Goal: Information Seeking & Learning: Learn about a topic

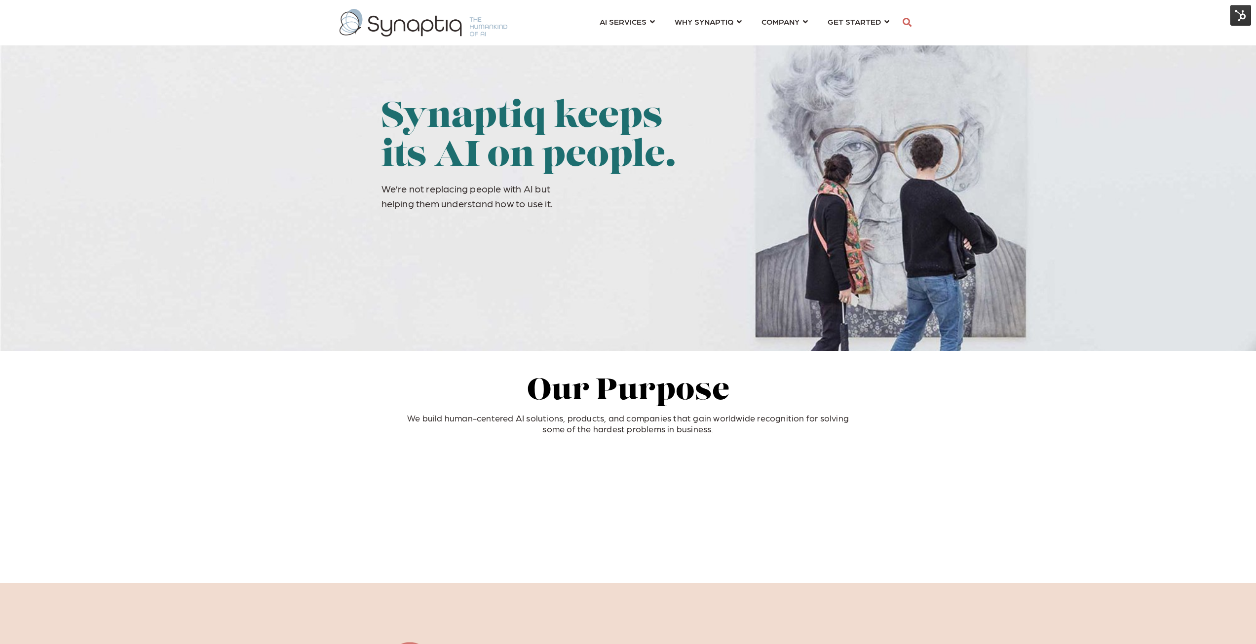
click at [1236, 15] on img at bounding box center [1240, 15] width 21 height 21
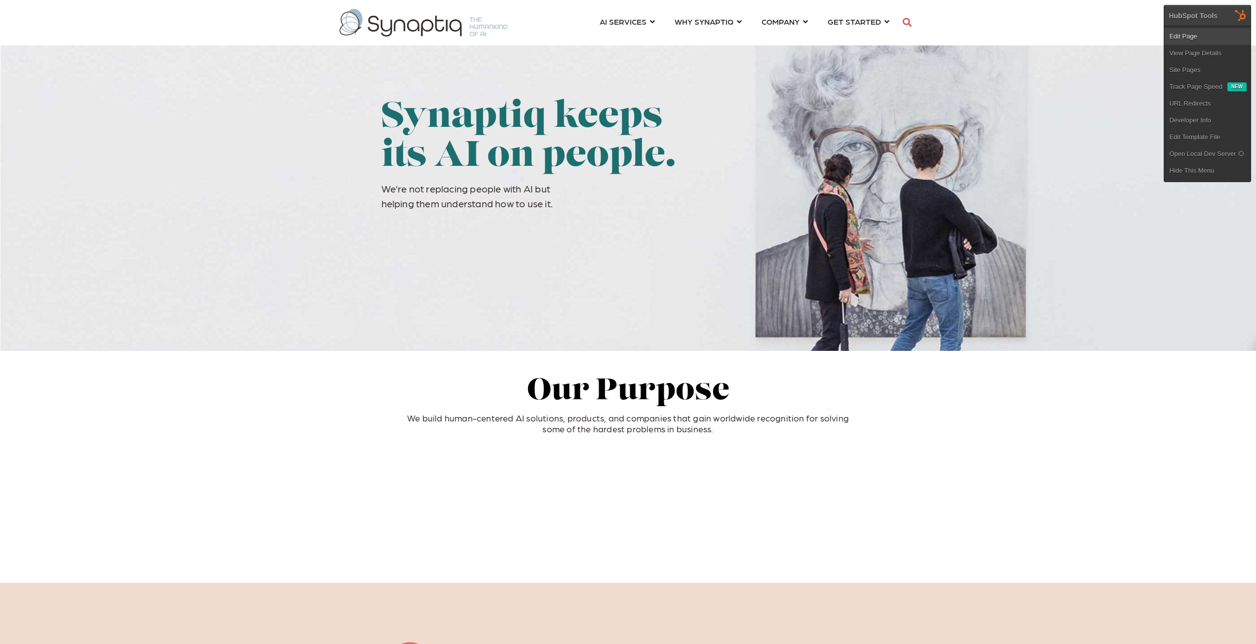
click at [1190, 31] on link "Edit Page" at bounding box center [1207, 36] width 86 height 17
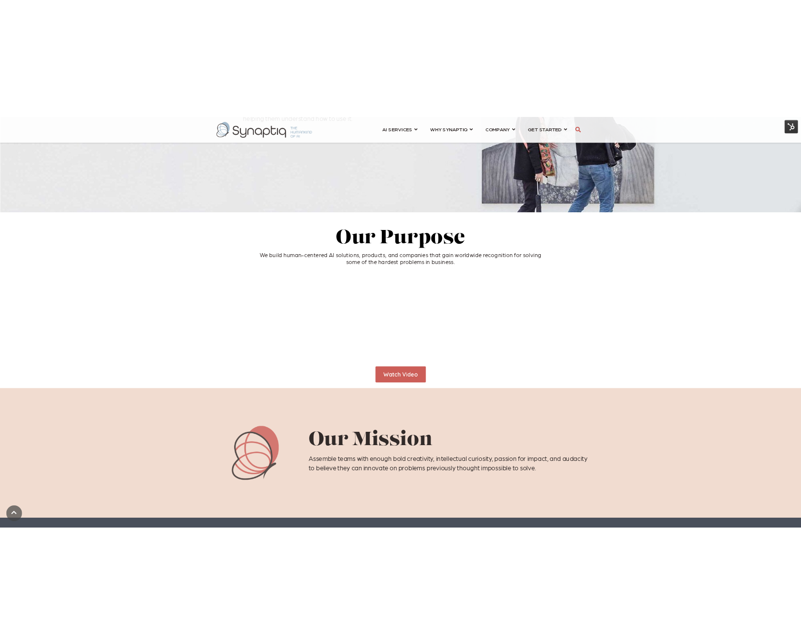
scroll to position [197, 0]
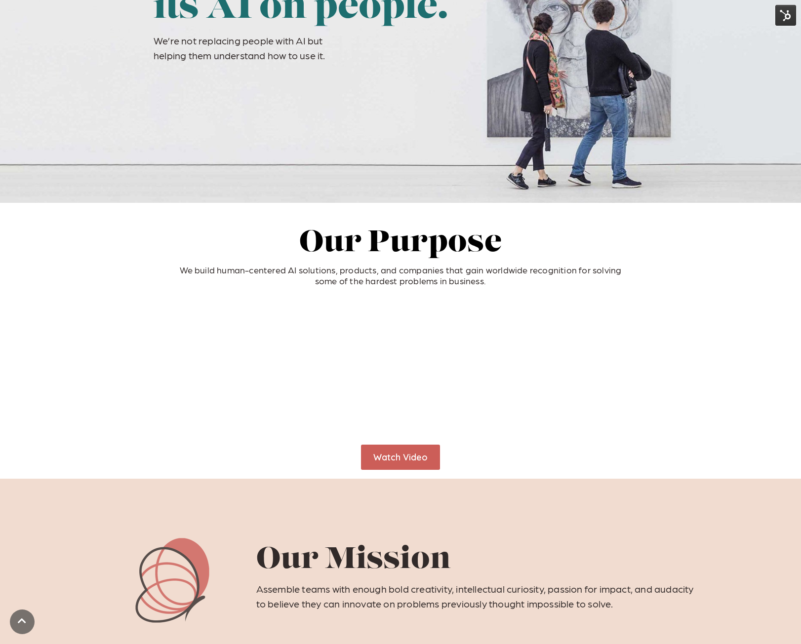
scroll to position [197, 0]
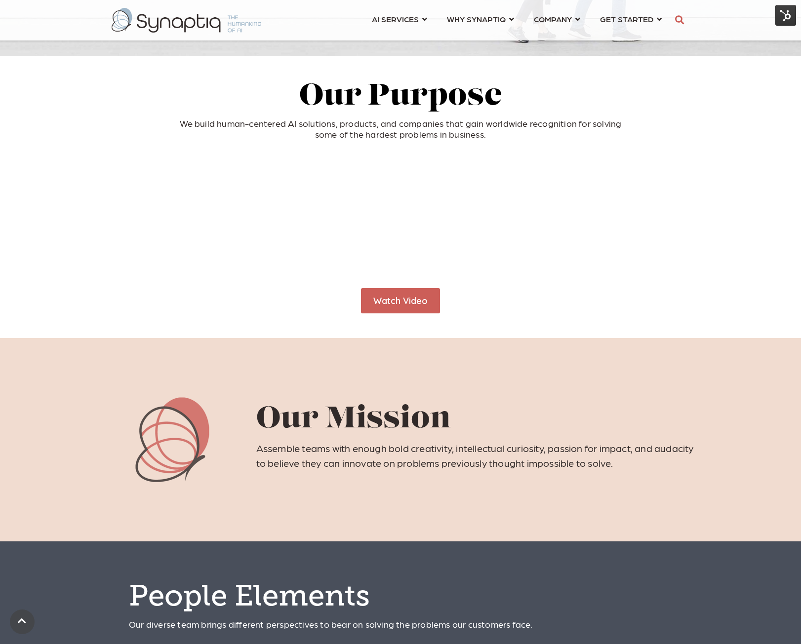
scroll to position [296, 0]
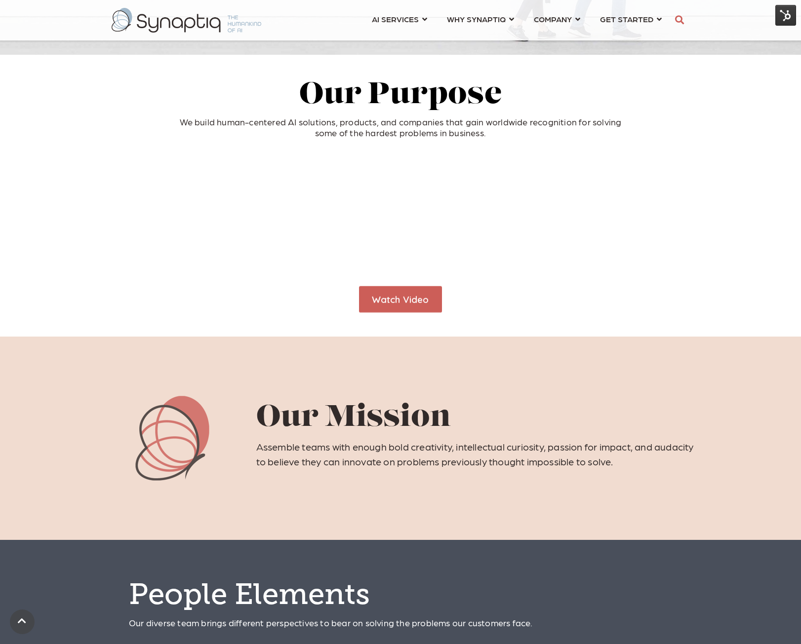
click at [407, 303] on link "Watch Video" at bounding box center [400, 299] width 83 height 27
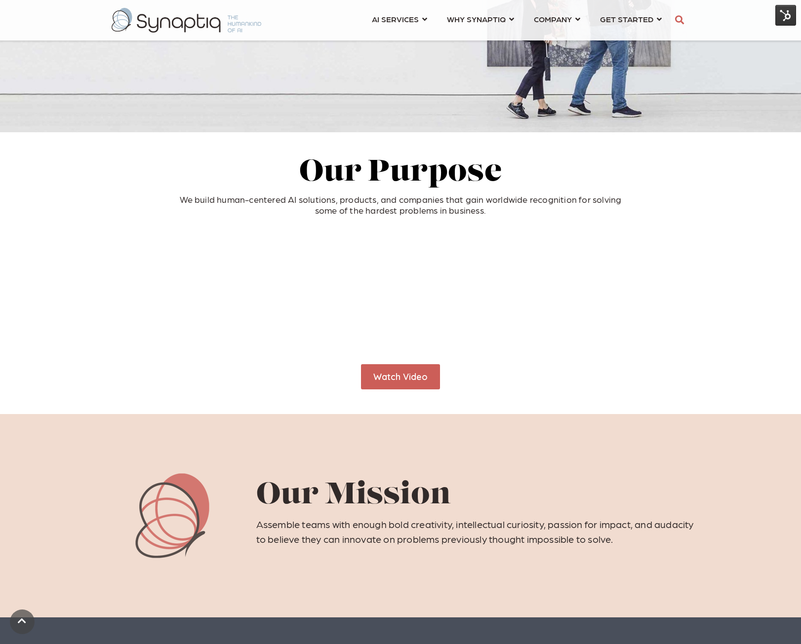
scroll to position [247, 0]
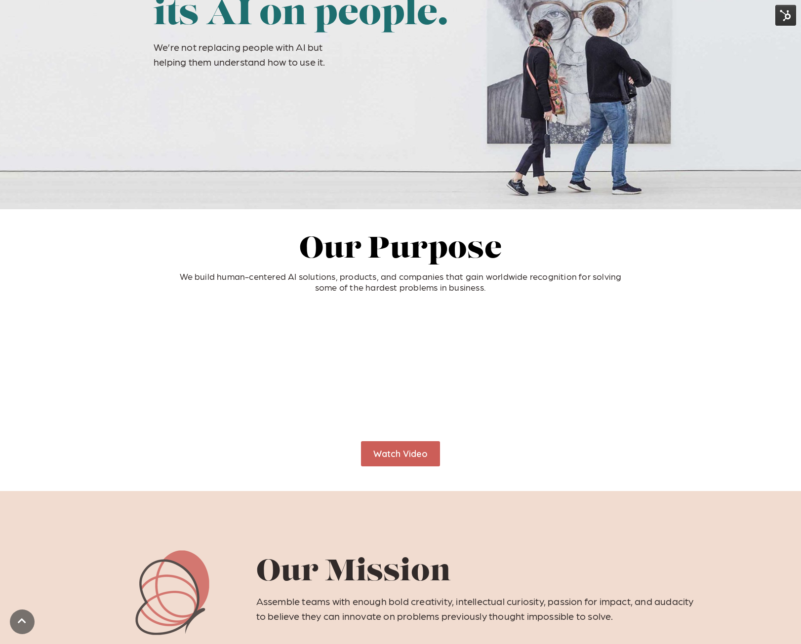
scroll to position [197, 0]
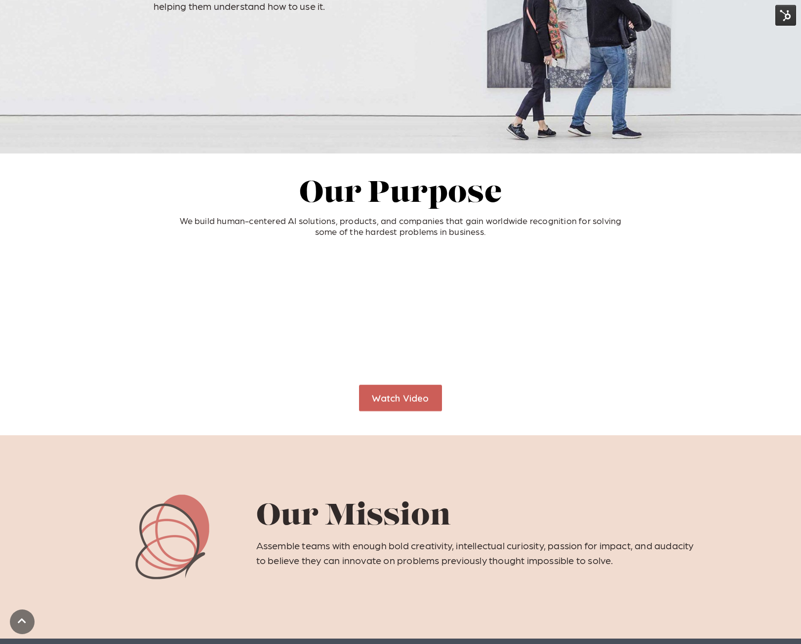
click at [407, 395] on link "Watch Video" at bounding box center [400, 397] width 83 height 27
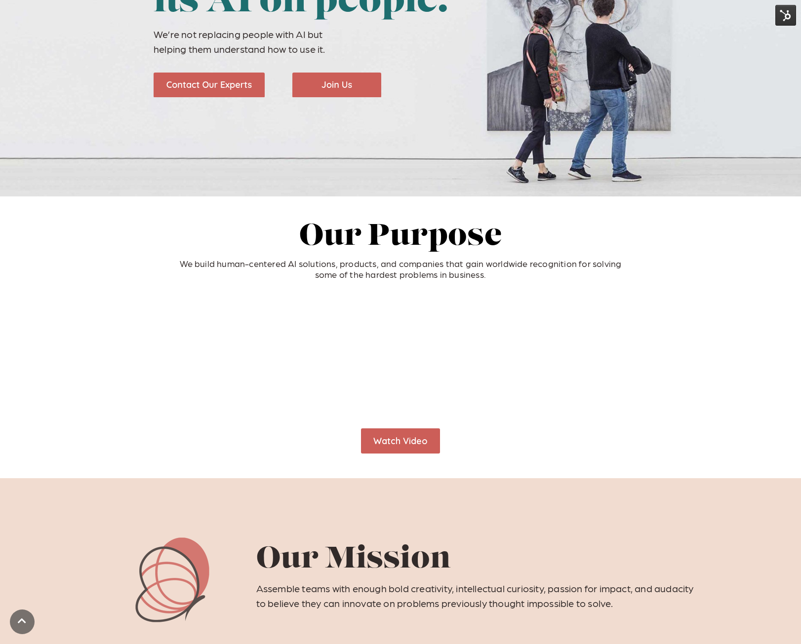
scroll to position [197, 0]
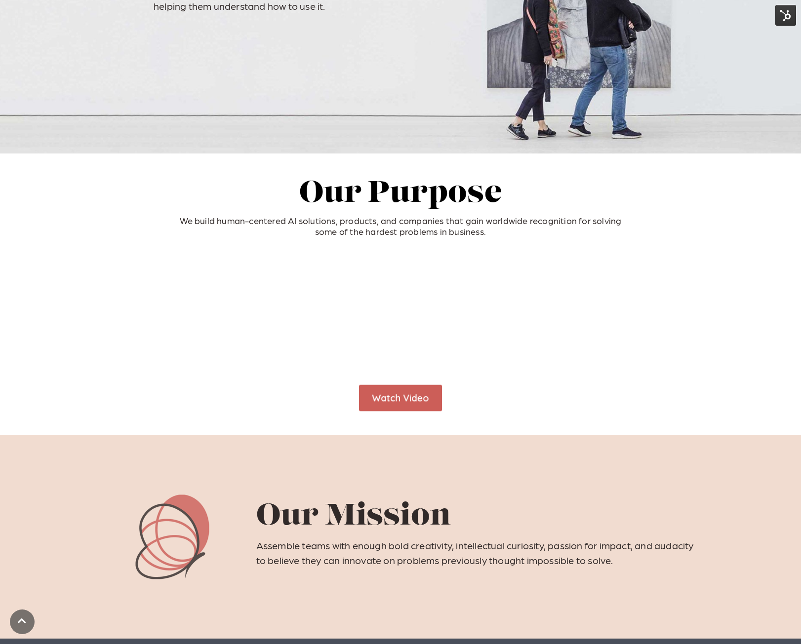
click at [399, 403] on link "Watch Video" at bounding box center [400, 397] width 83 height 27
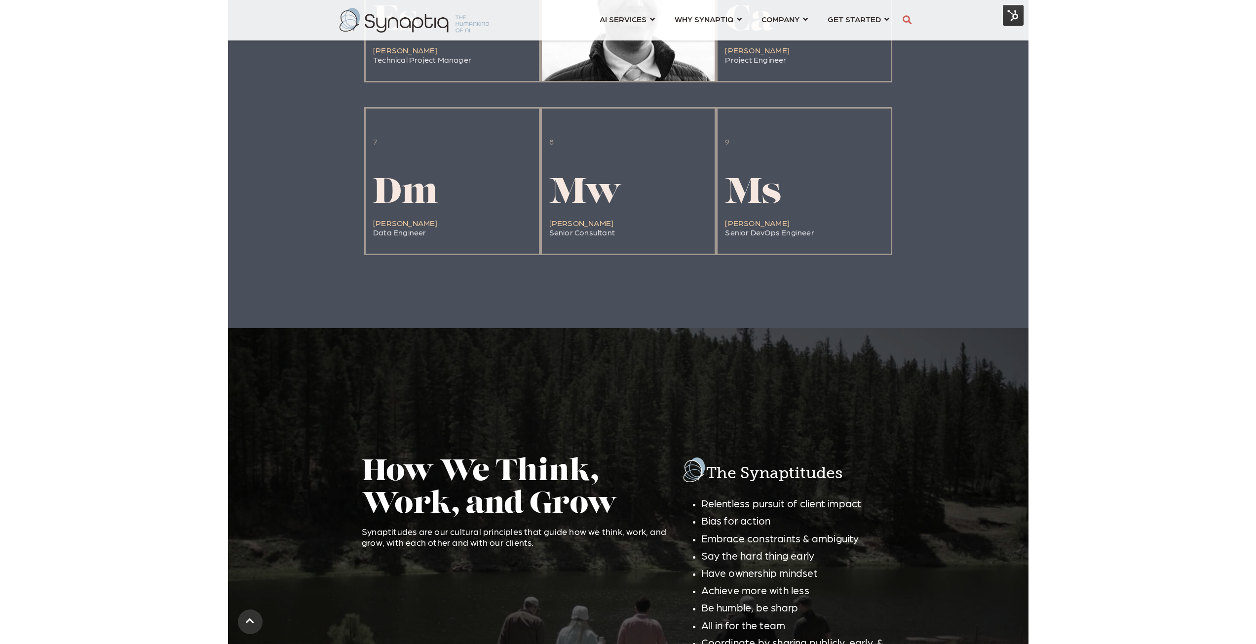
scroll to position [1185, 0]
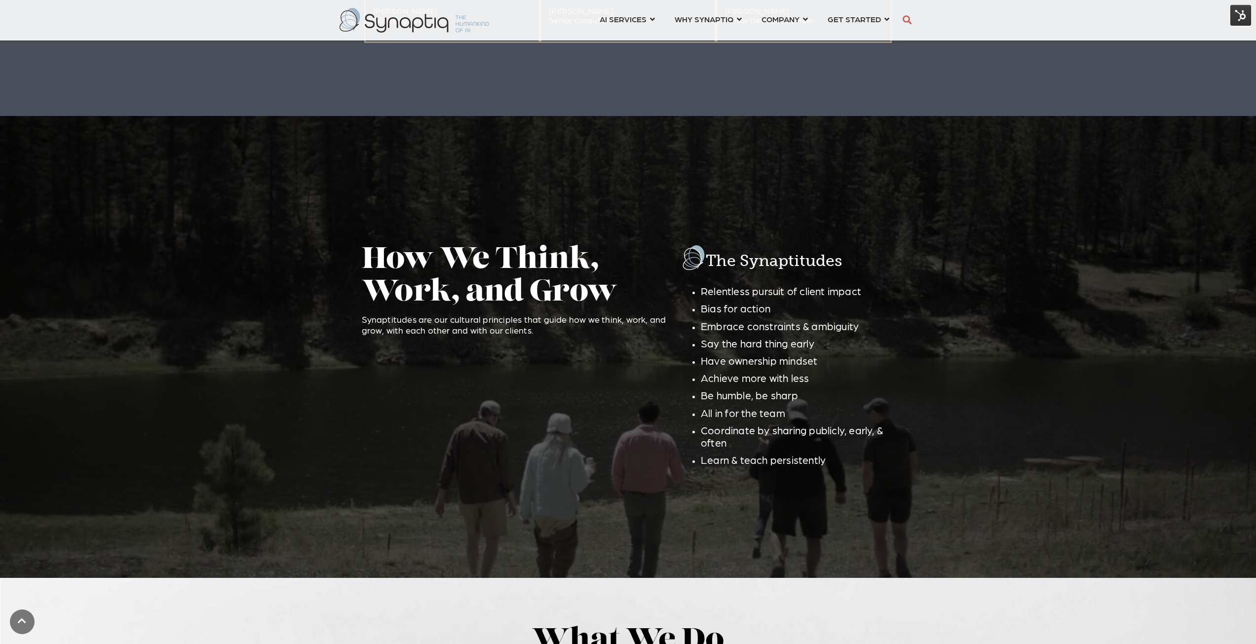
scroll to position [1431, 0]
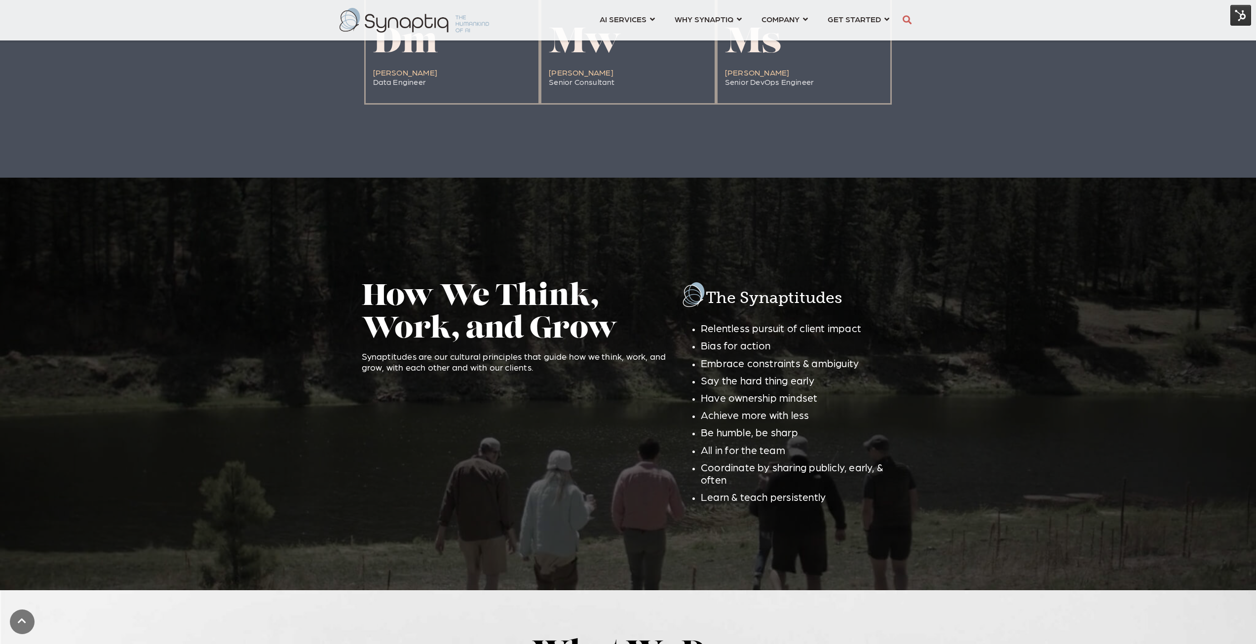
scroll to position [1234, 0]
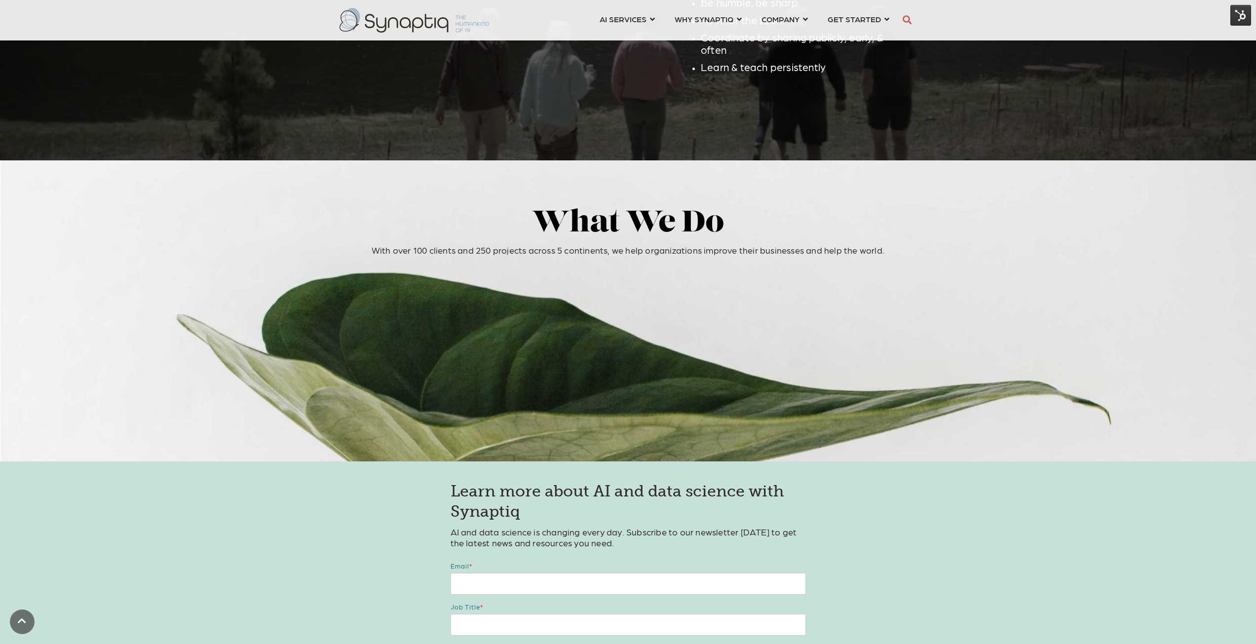
scroll to position [1925, 0]
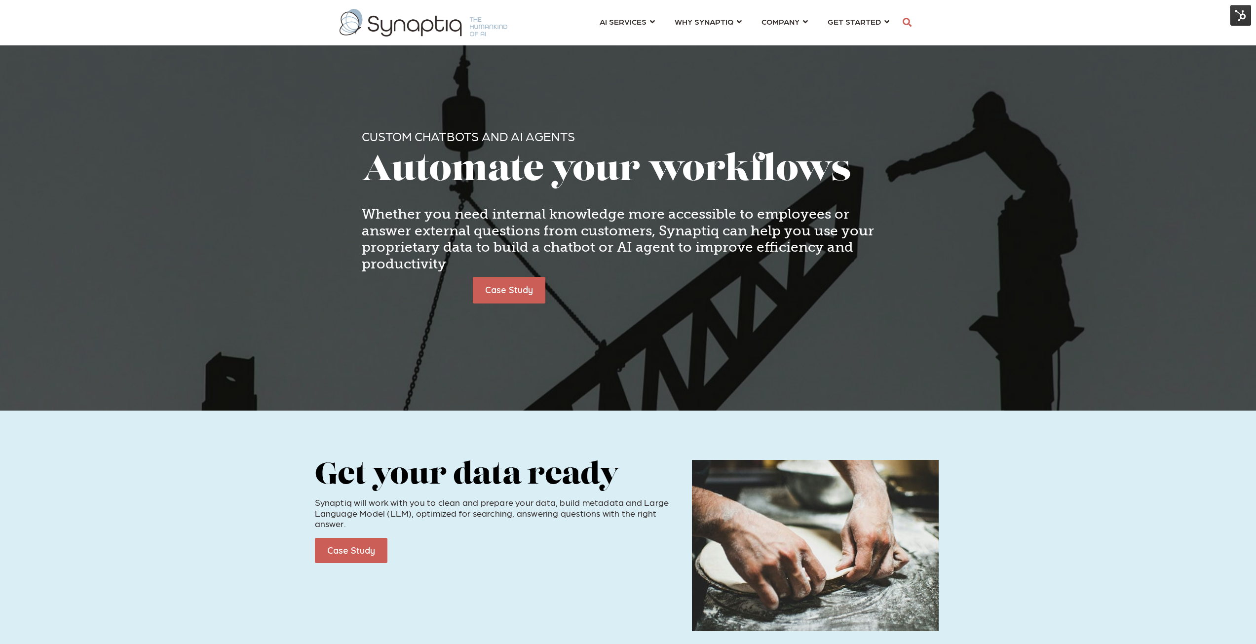
click at [703, 15] on img at bounding box center [1240, 15] width 21 height 21
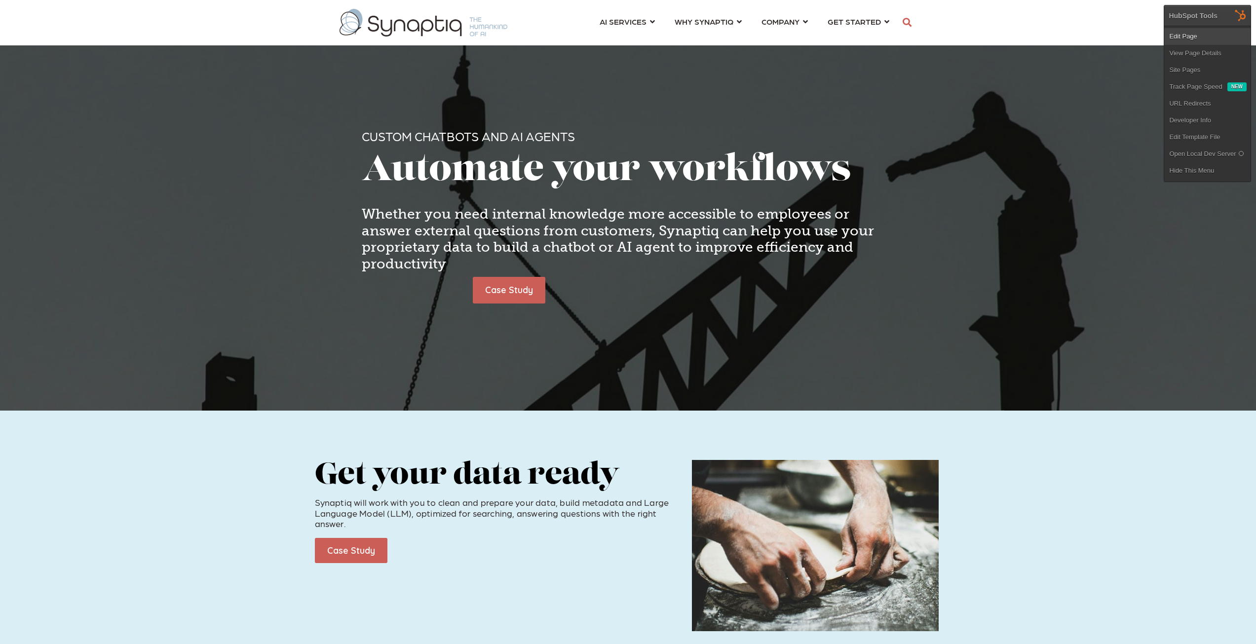
click at [703, 34] on link "Edit Page" at bounding box center [1207, 36] width 86 height 17
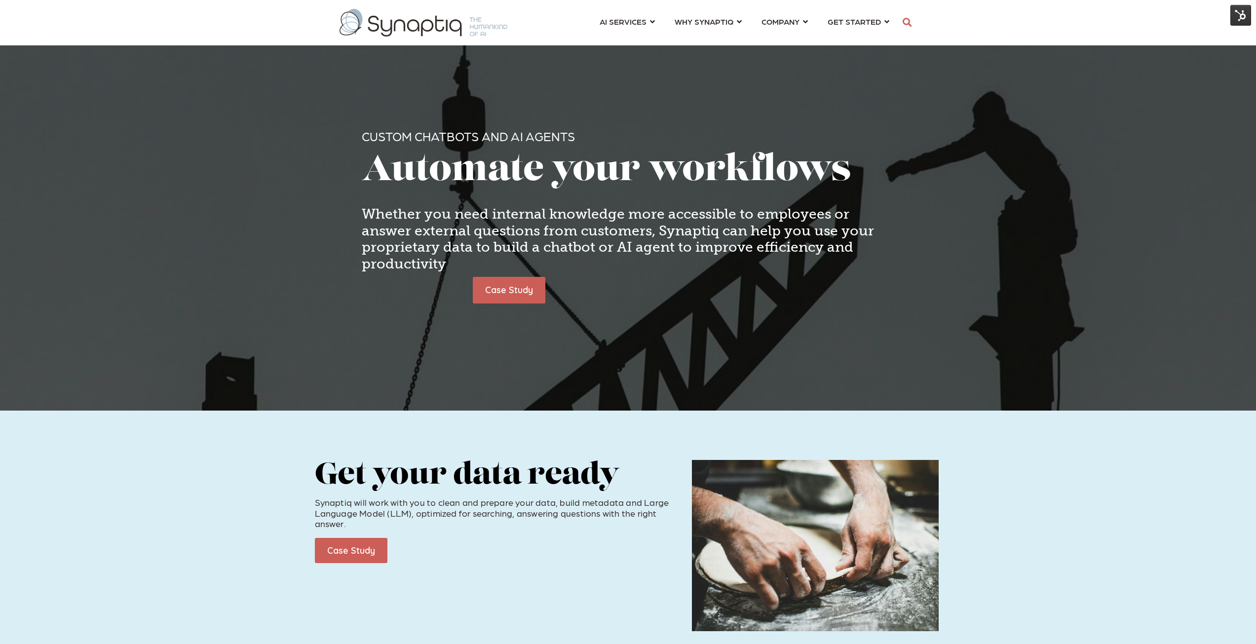
click at [703, 17] on img at bounding box center [1240, 15] width 21 height 21
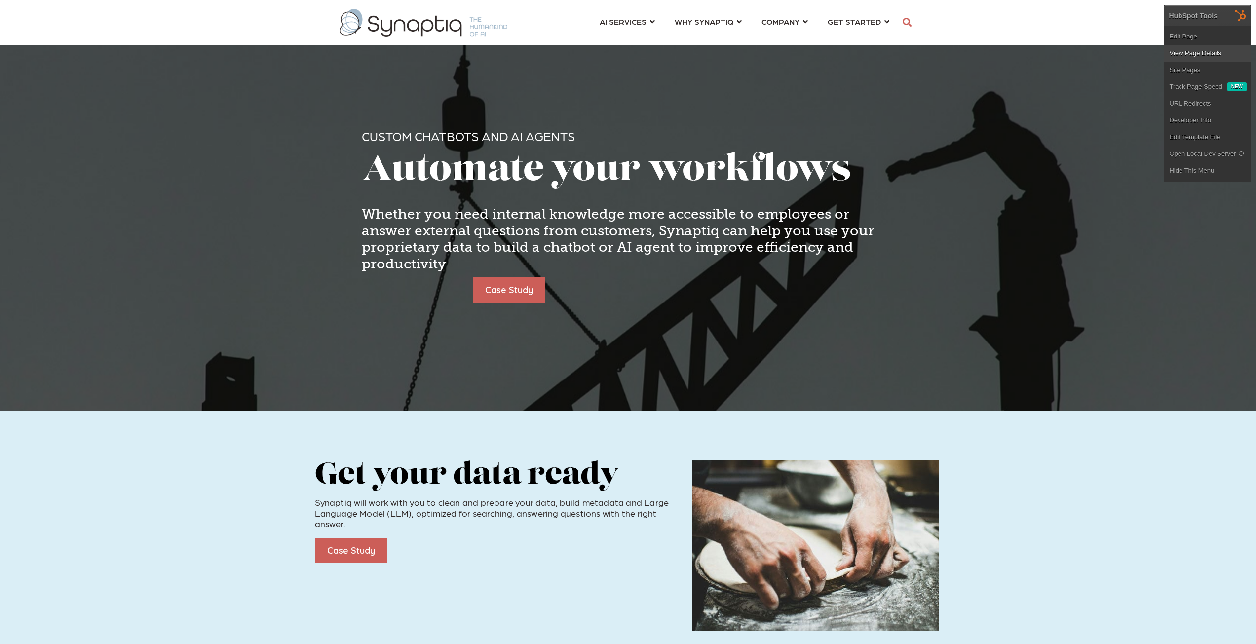
click at [703, 50] on link "View Page Details" at bounding box center [1207, 53] width 86 height 17
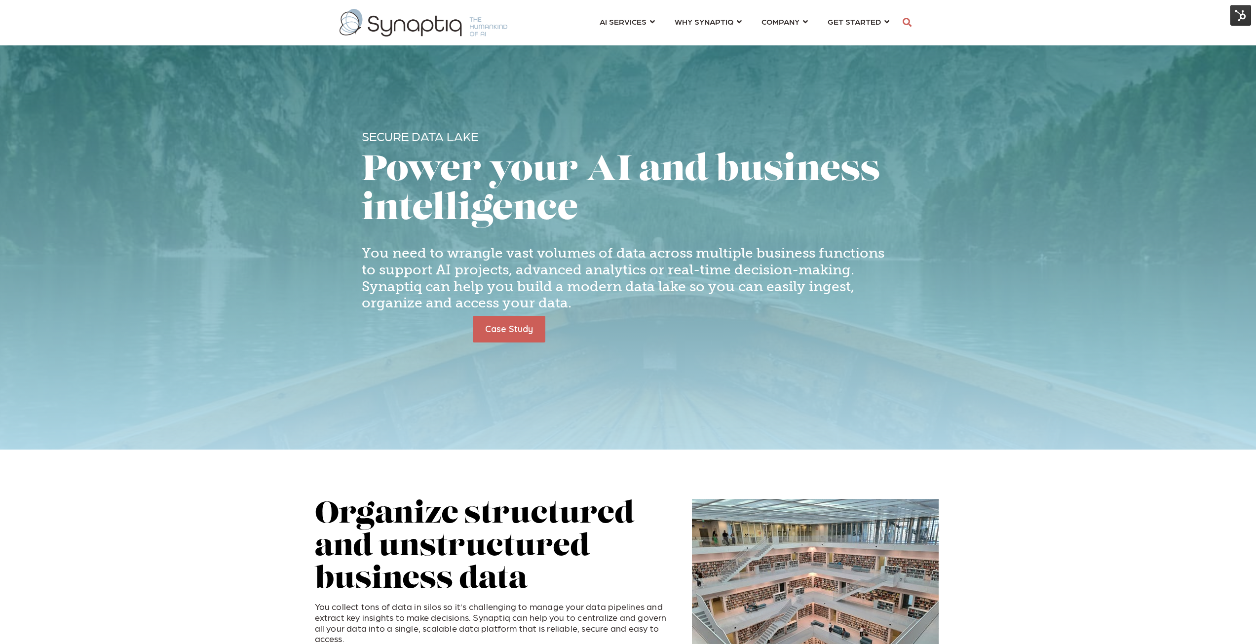
click at [703, 15] on img at bounding box center [1240, 15] width 21 height 21
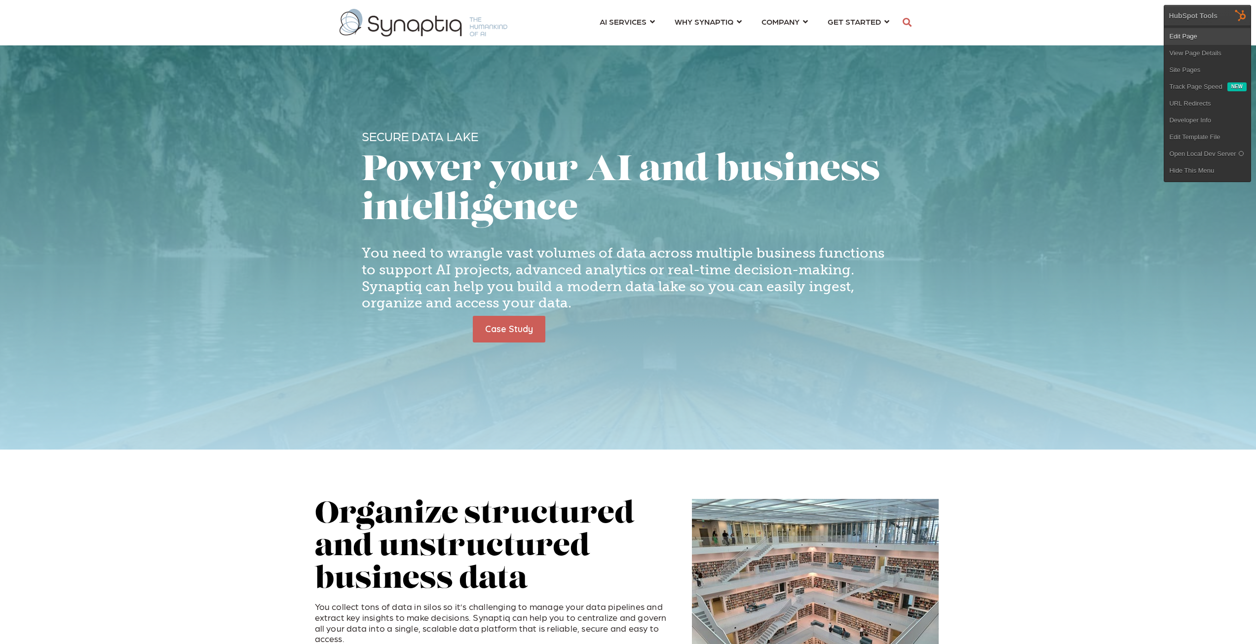
click at [703, 37] on link "Edit Page" at bounding box center [1207, 36] width 86 height 17
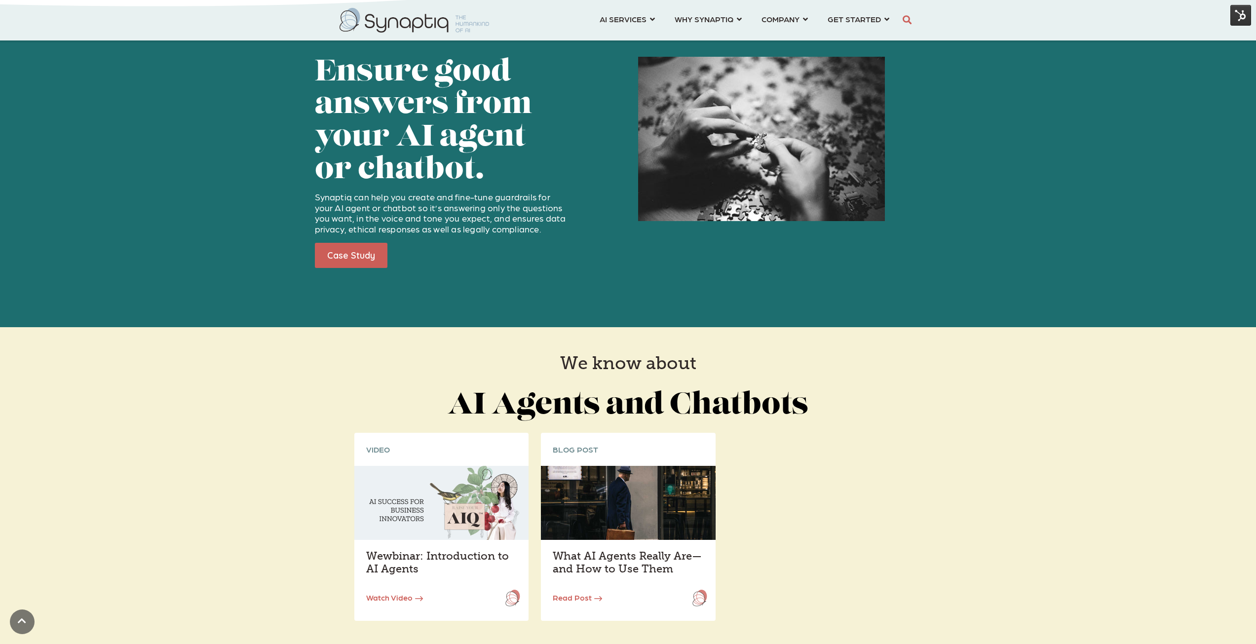
scroll to position [1333, 0]
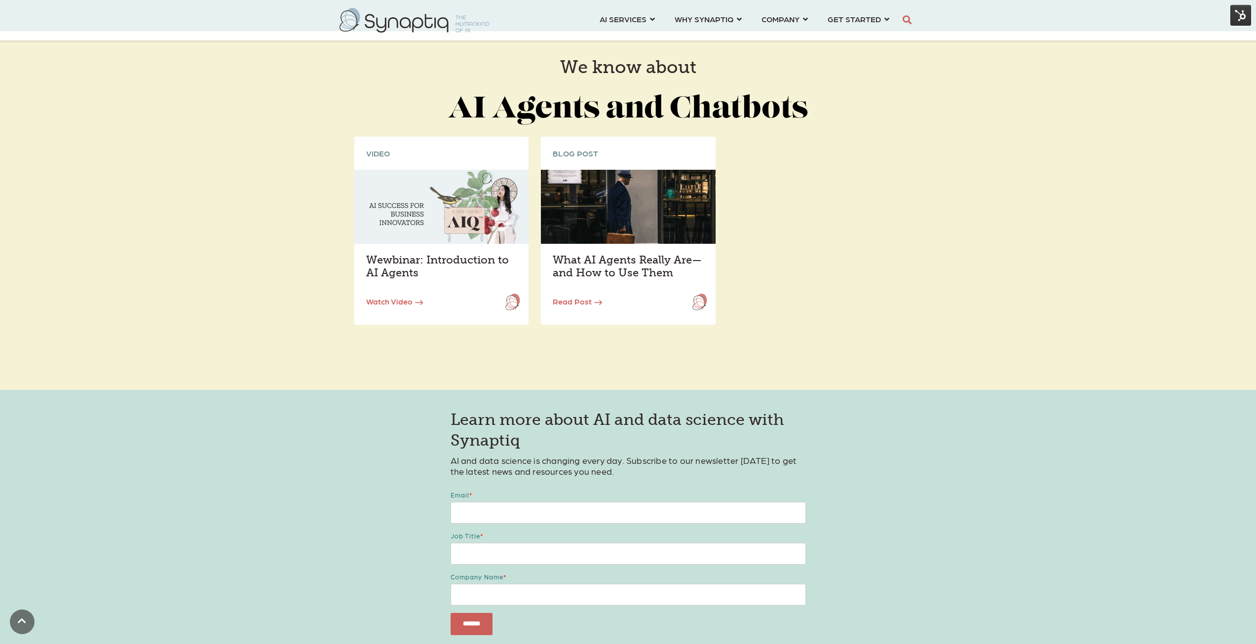
click at [399, 303] on link "Watch Video" at bounding box center [394, 301] width 57 height 9
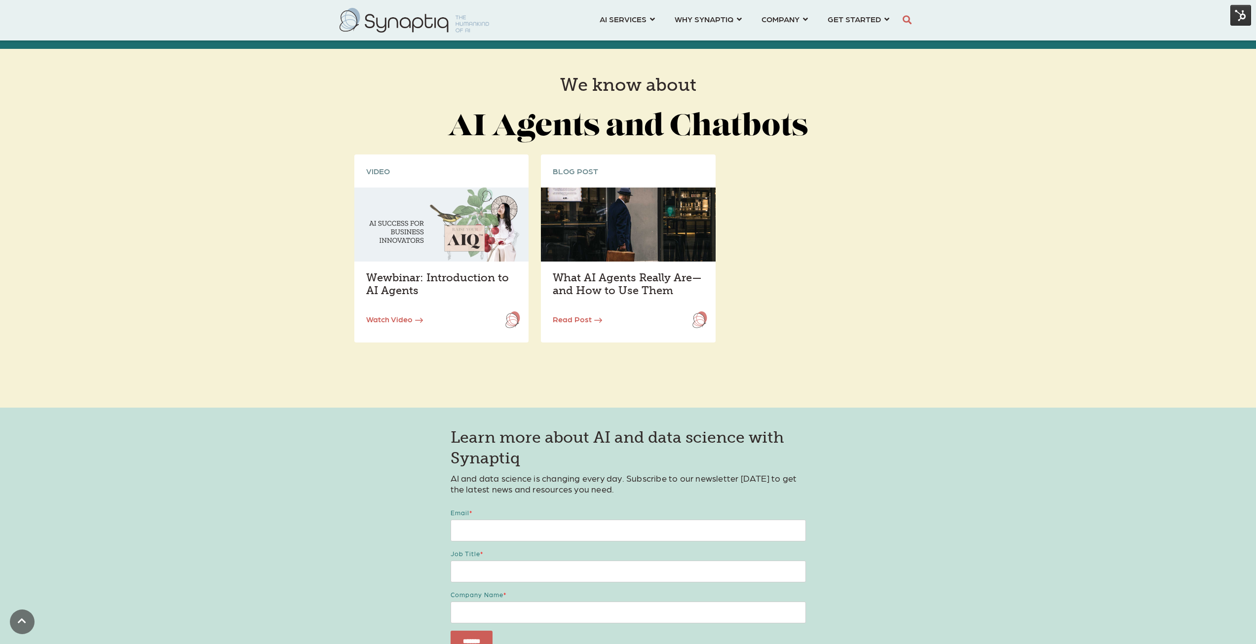
scroll to position [1333, 0]
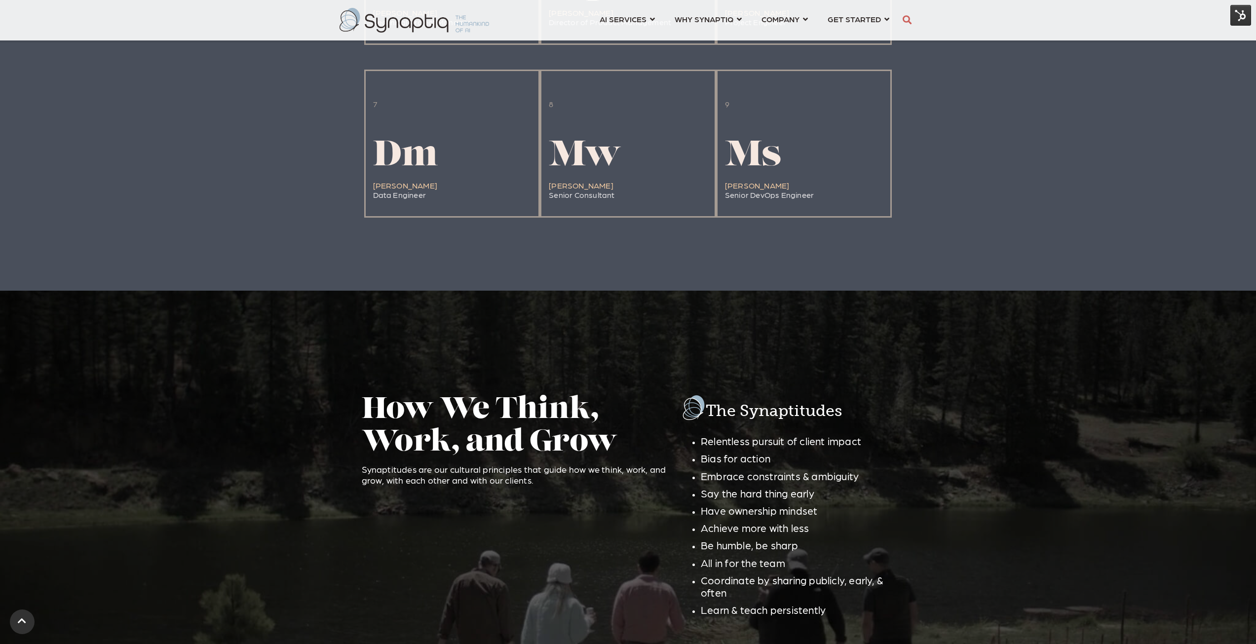
scroll to position [0, 4]
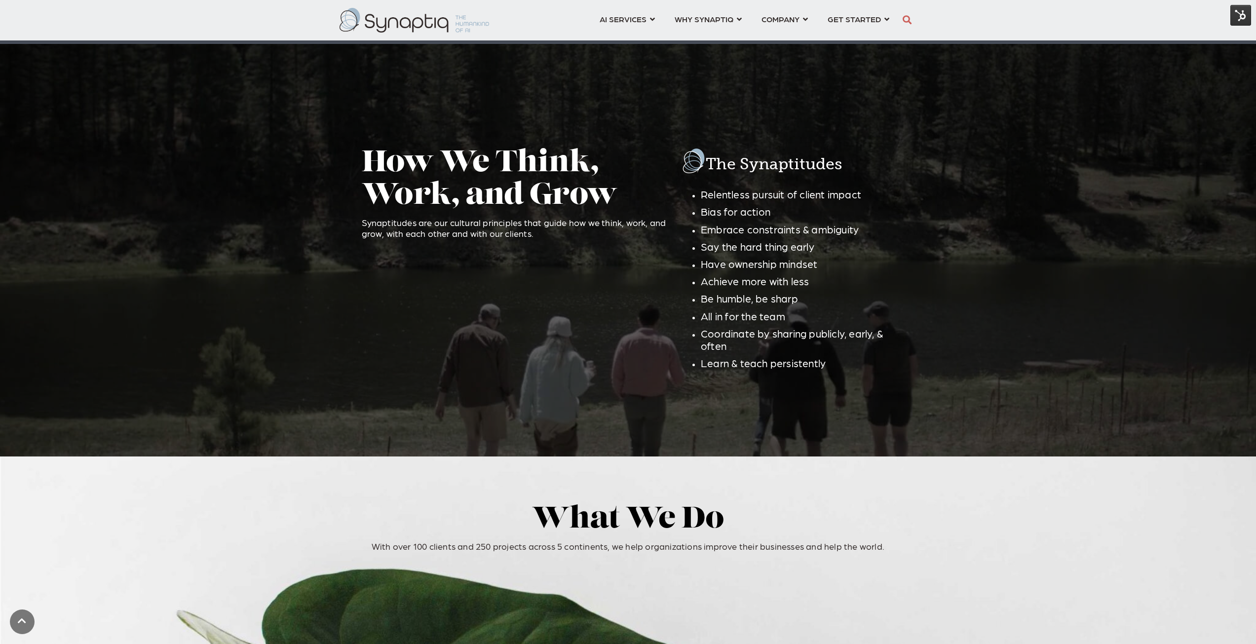
scroll to position [1283, 0]
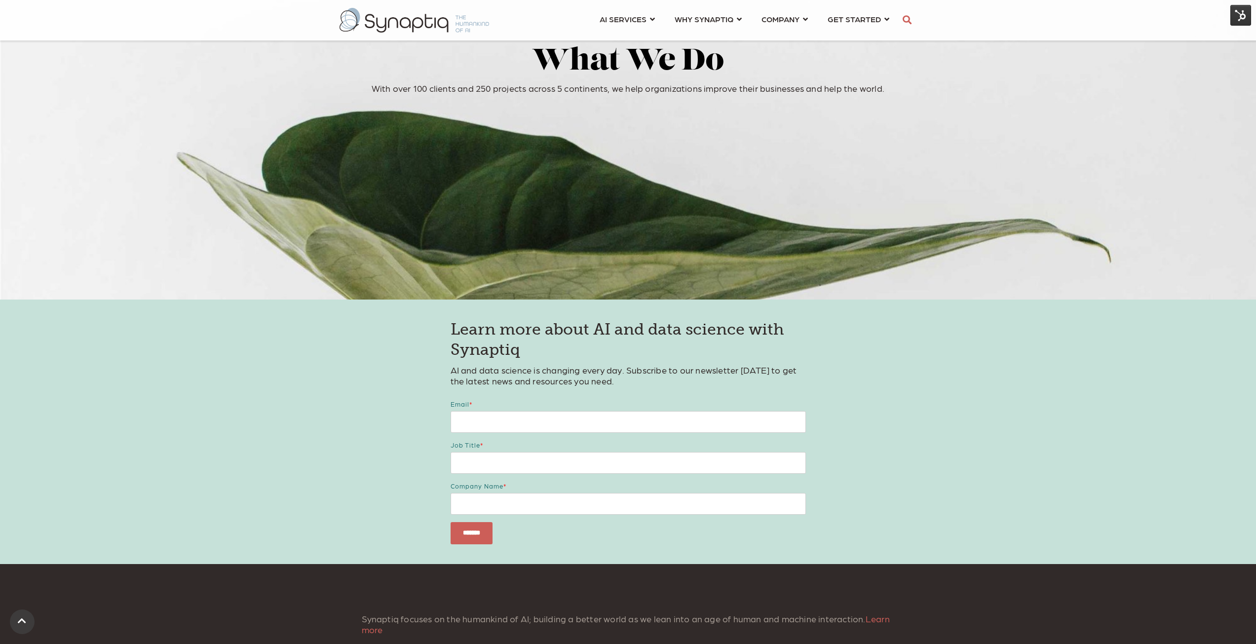
scroll to position [1925, 0]
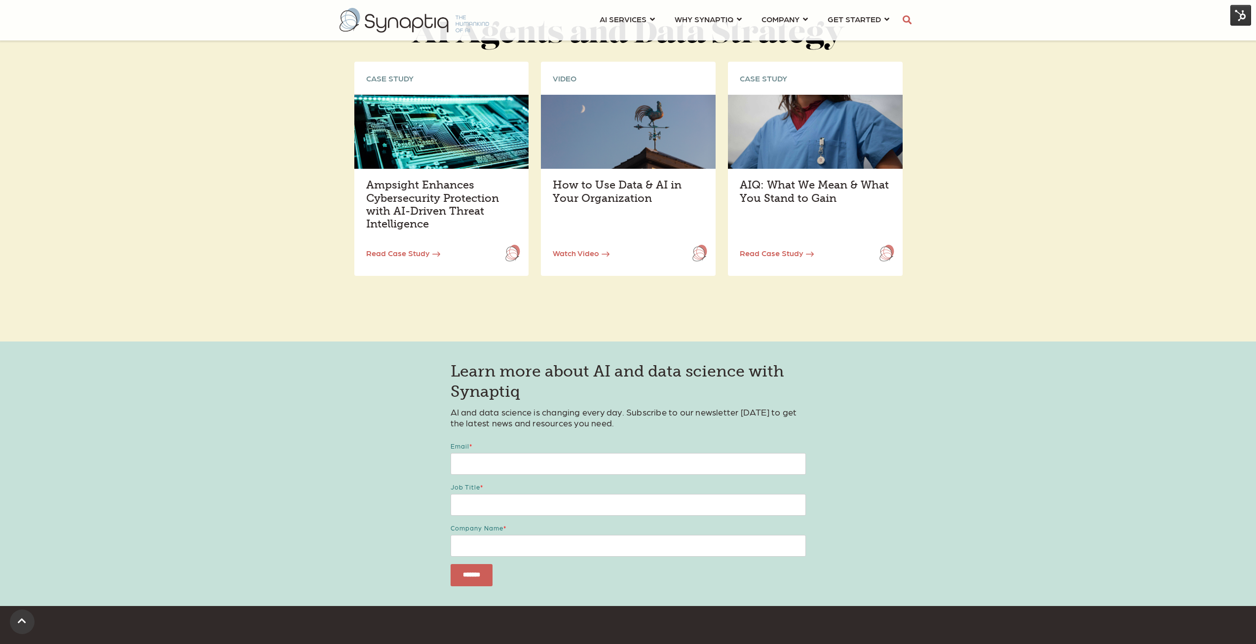
scroll to position [1579, 0]
click at [406, 248] on link "Read Case Study" at bounding box center [403, 251] width 74 height 9
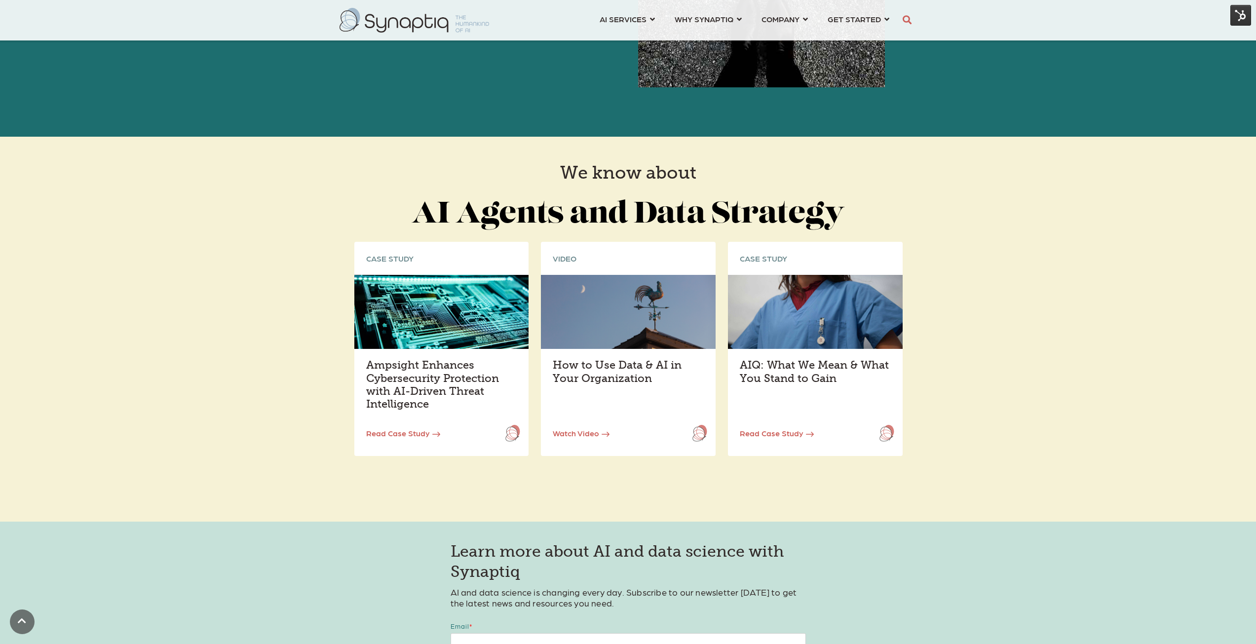
scroll to position [1481, 0]
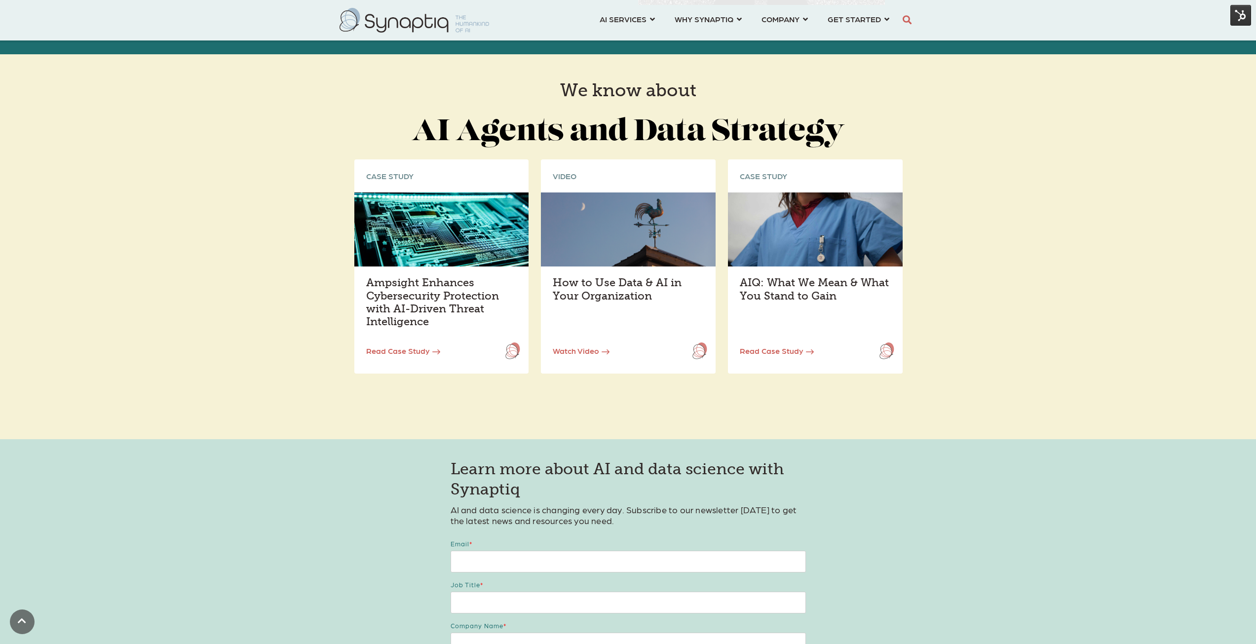
click at [582, 347] on link "Watch Video" at bounding box center [581, 350] width 57 height 9
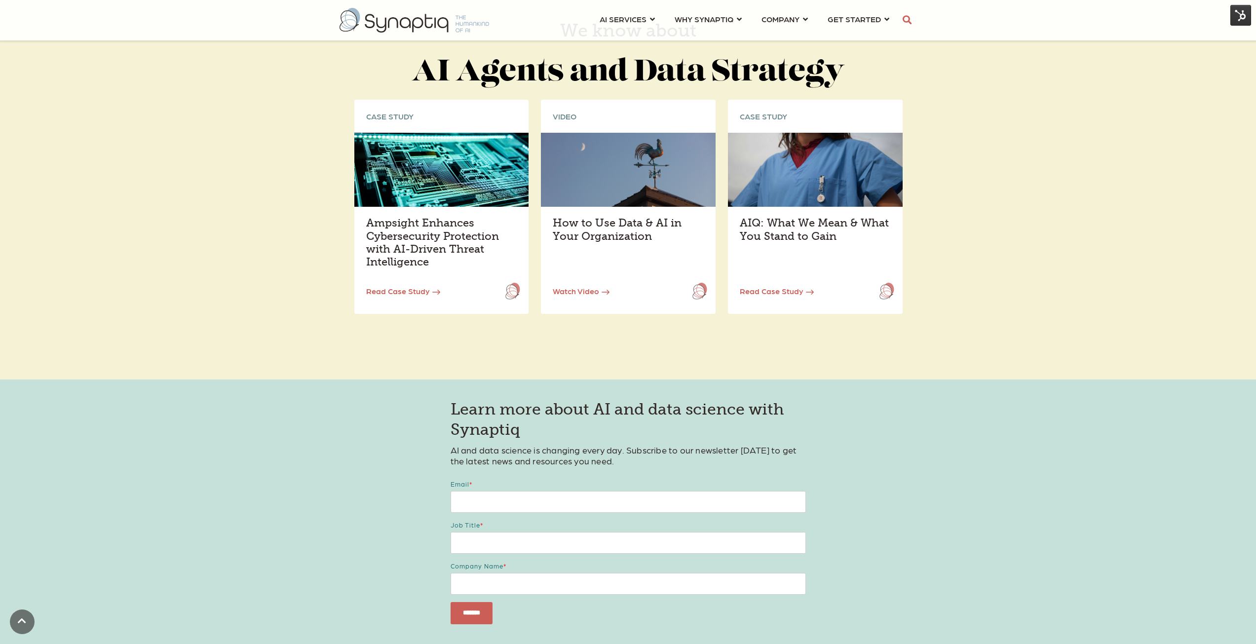
scroll to position [1579, 0]
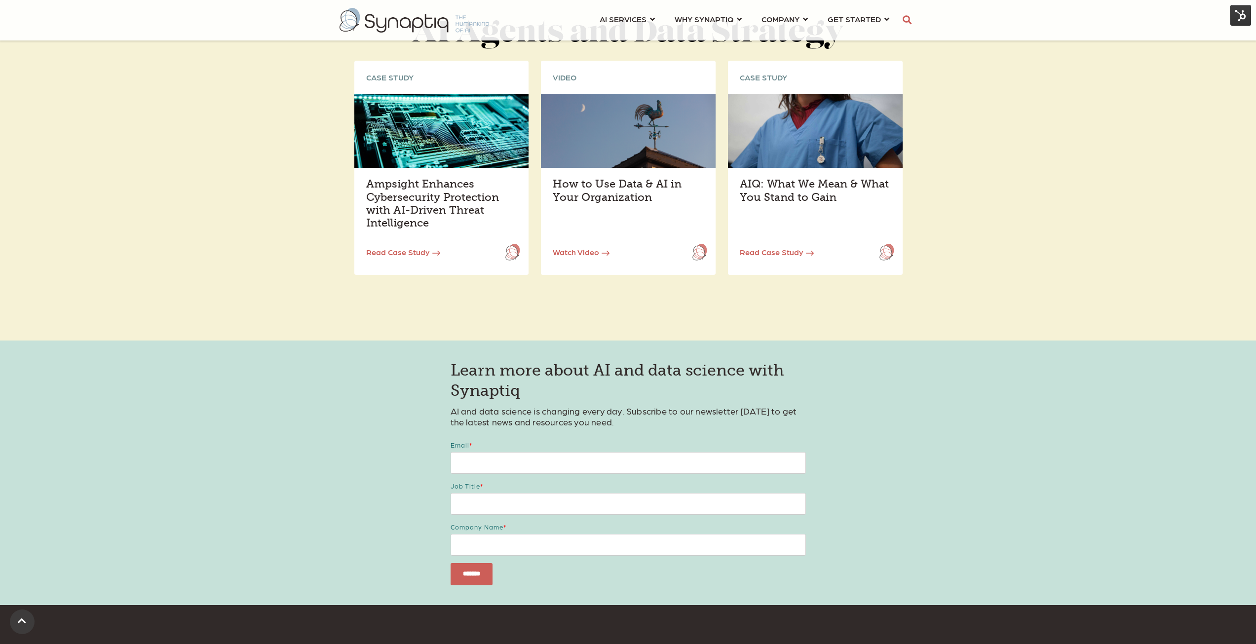
click at [778, 249] on link "Read Case Study" at bounding box center [777, 251] width 74 height 9
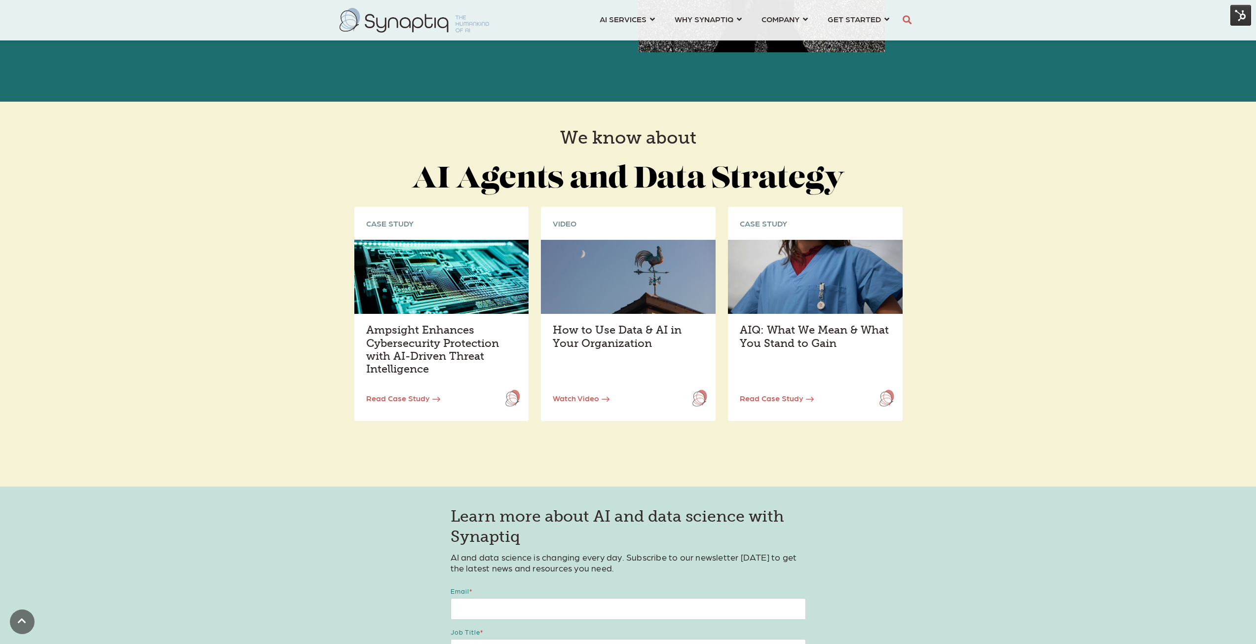
scroll to position [1382, 0]
